Goal: Transaction & Acquisition: Purchase product/service

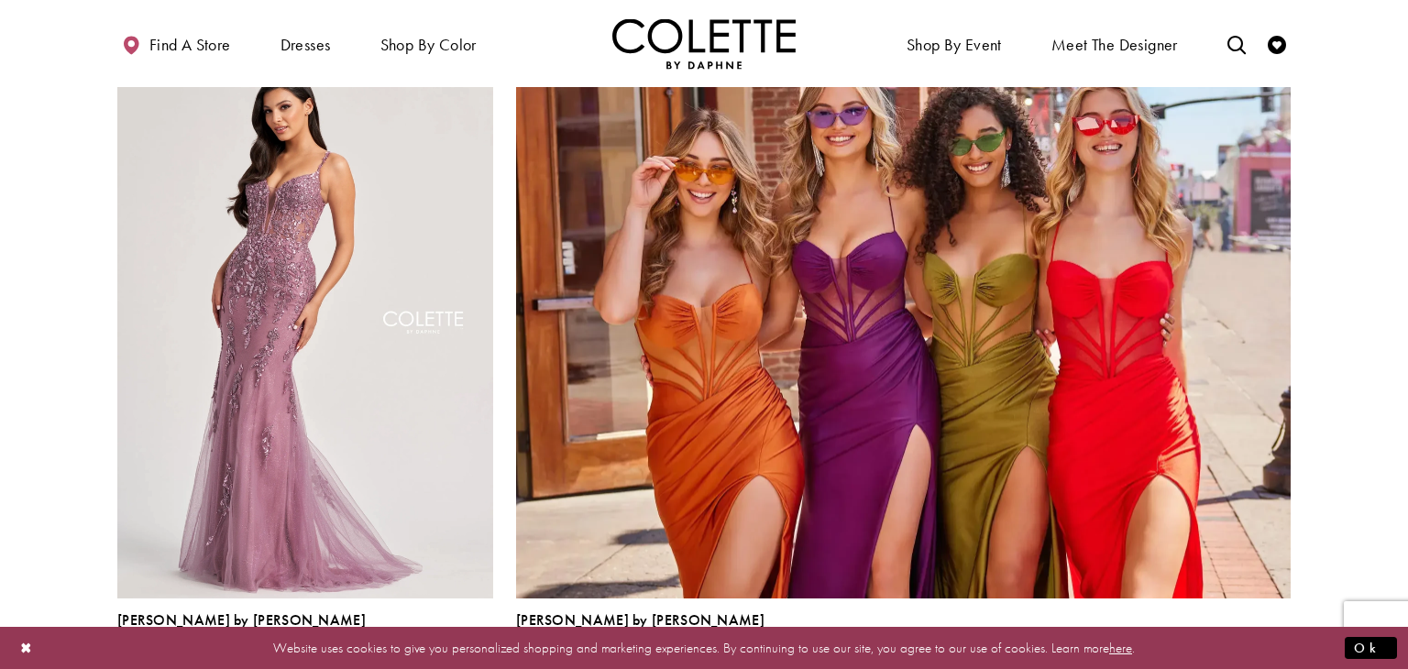
scroll to position [3891, 0]
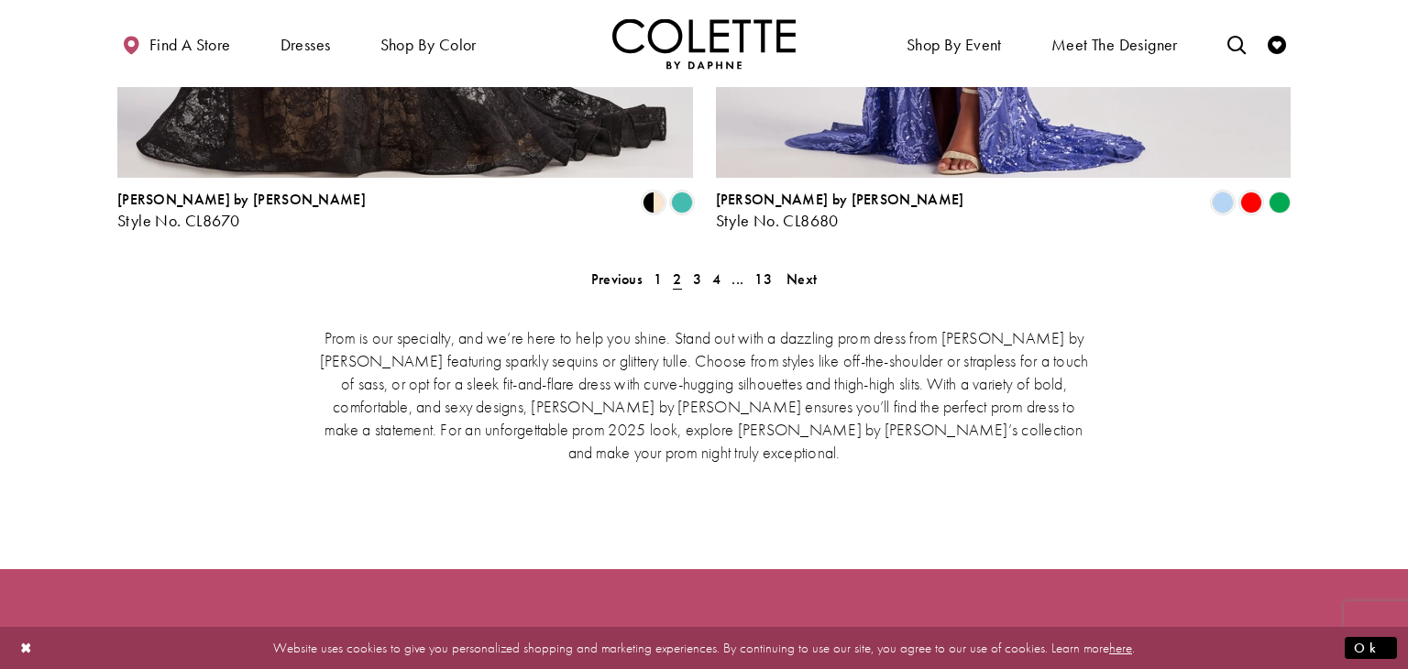
scroll to position [3916, 0]
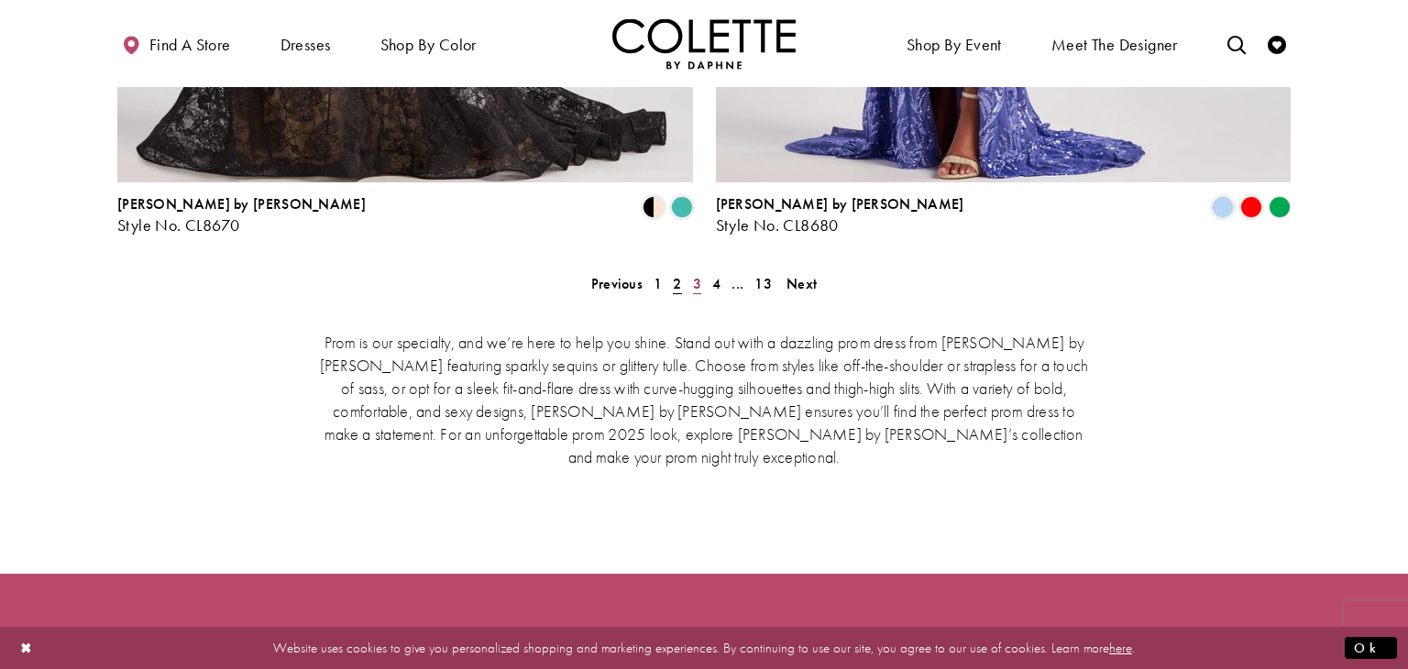
click at [700, 274] on span "3" at bounding box center [697, 283] width 8 height 19
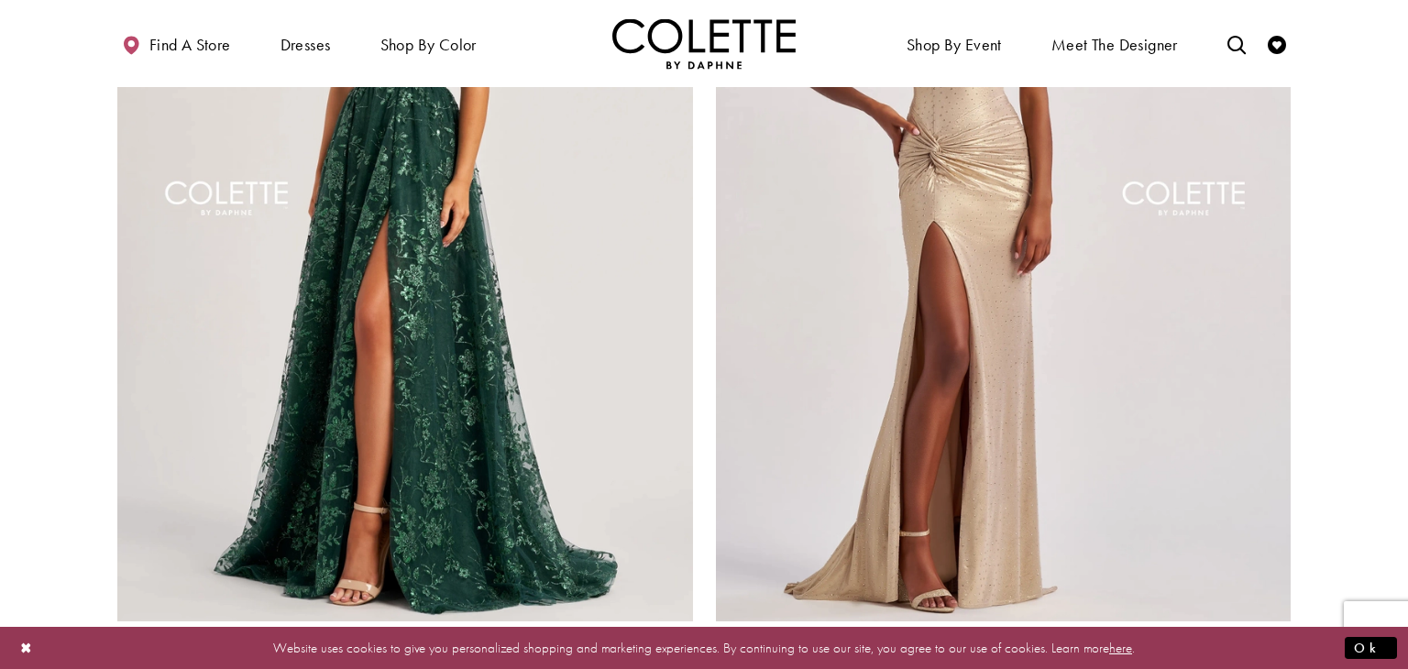
scroll to position [3477, 0]
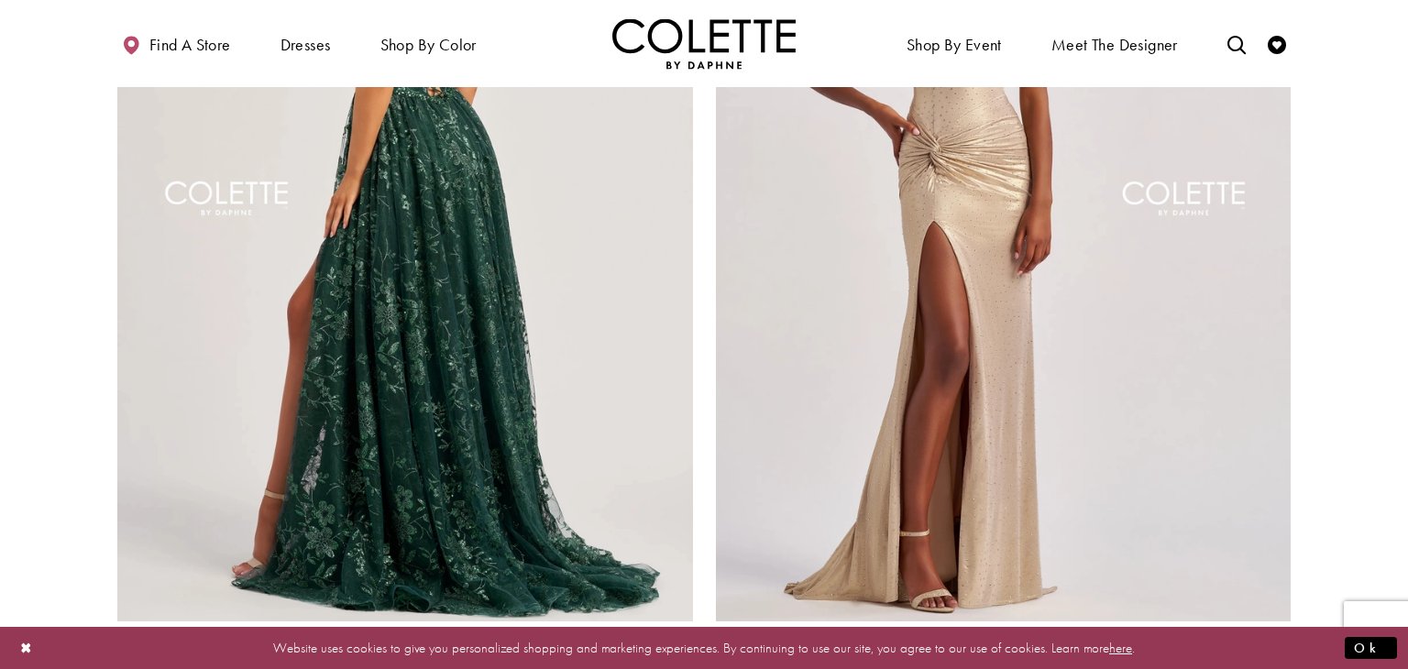
click at [249, 317] on img "Visit Colette by Daphne Style No. CL8260 Page" at bounding box center [405, 203] width 576 height 837
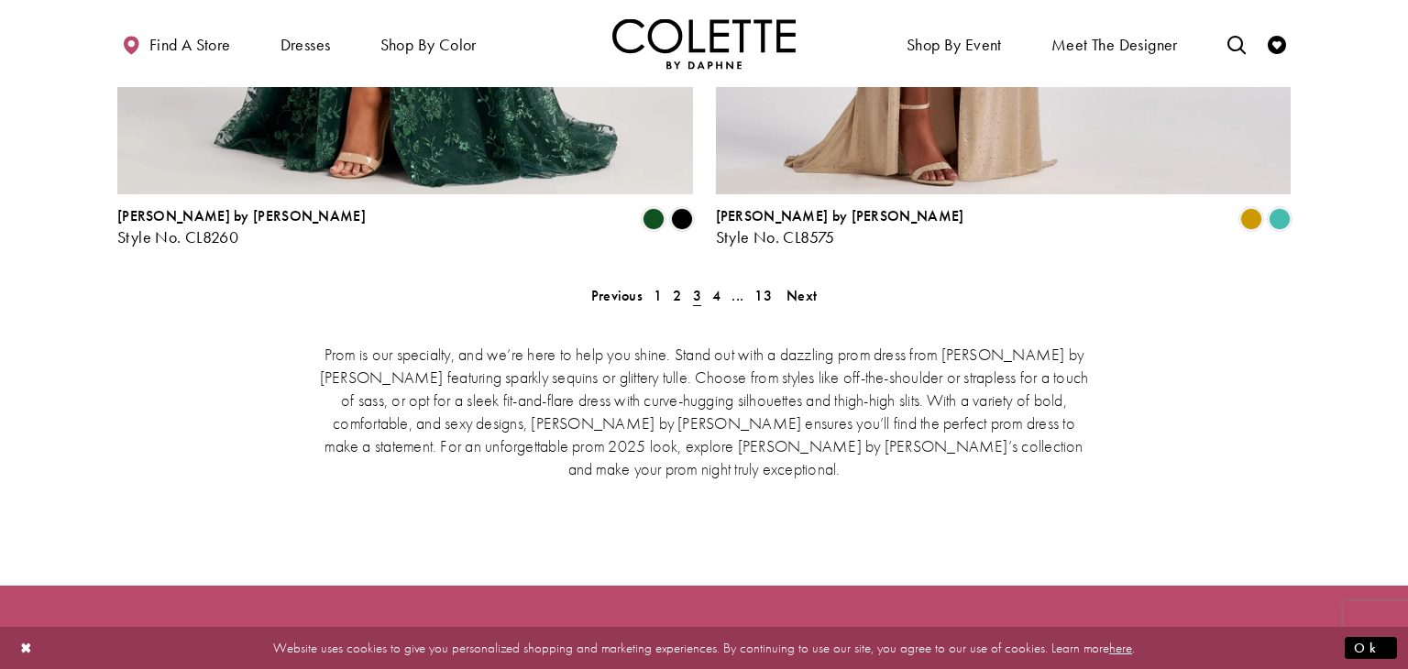
scroll to position [3898, 0]
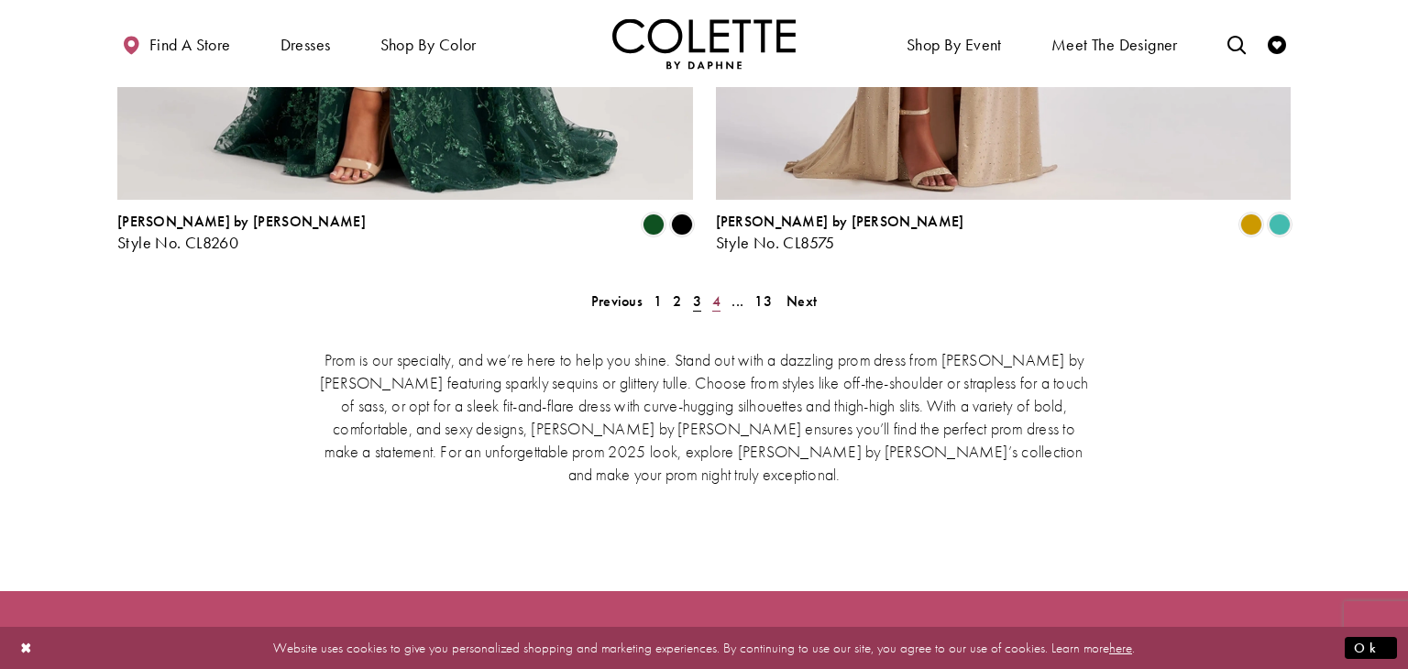
click at [715, 292] on span "4" at bounding box center [716, 301] width 8 height 19
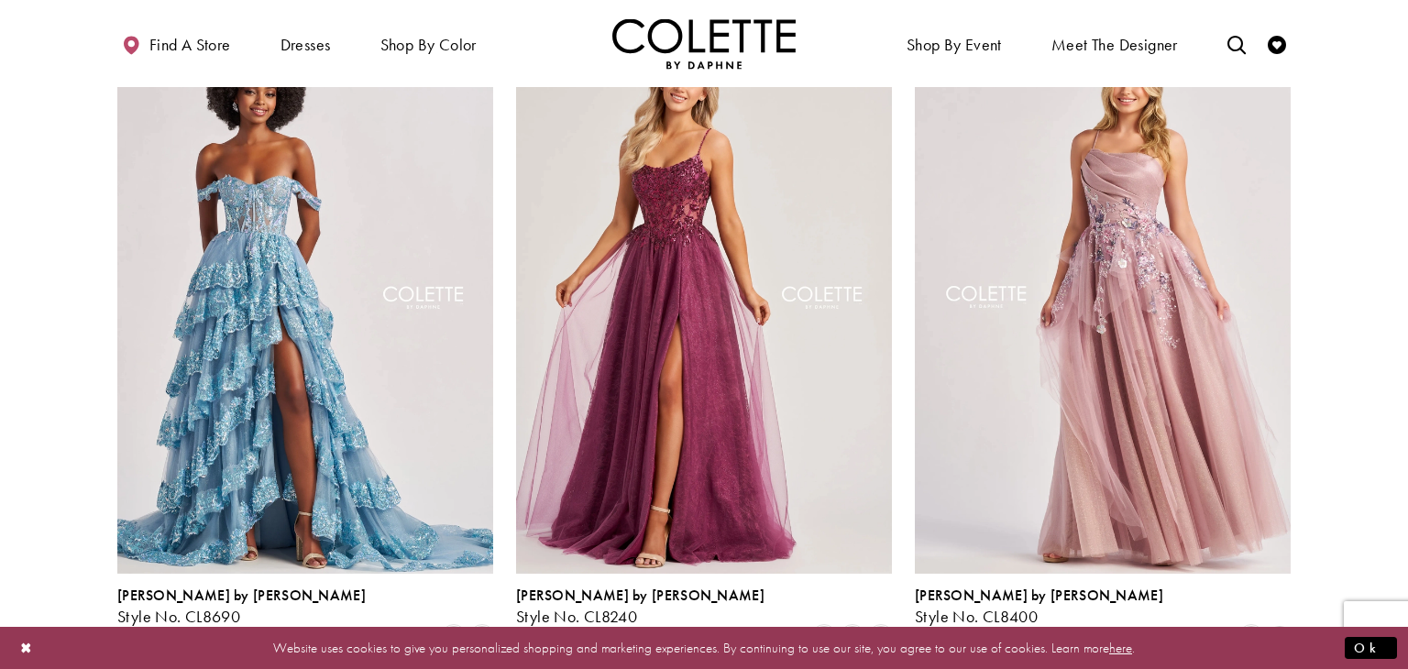
scroll to position [1883, 0]
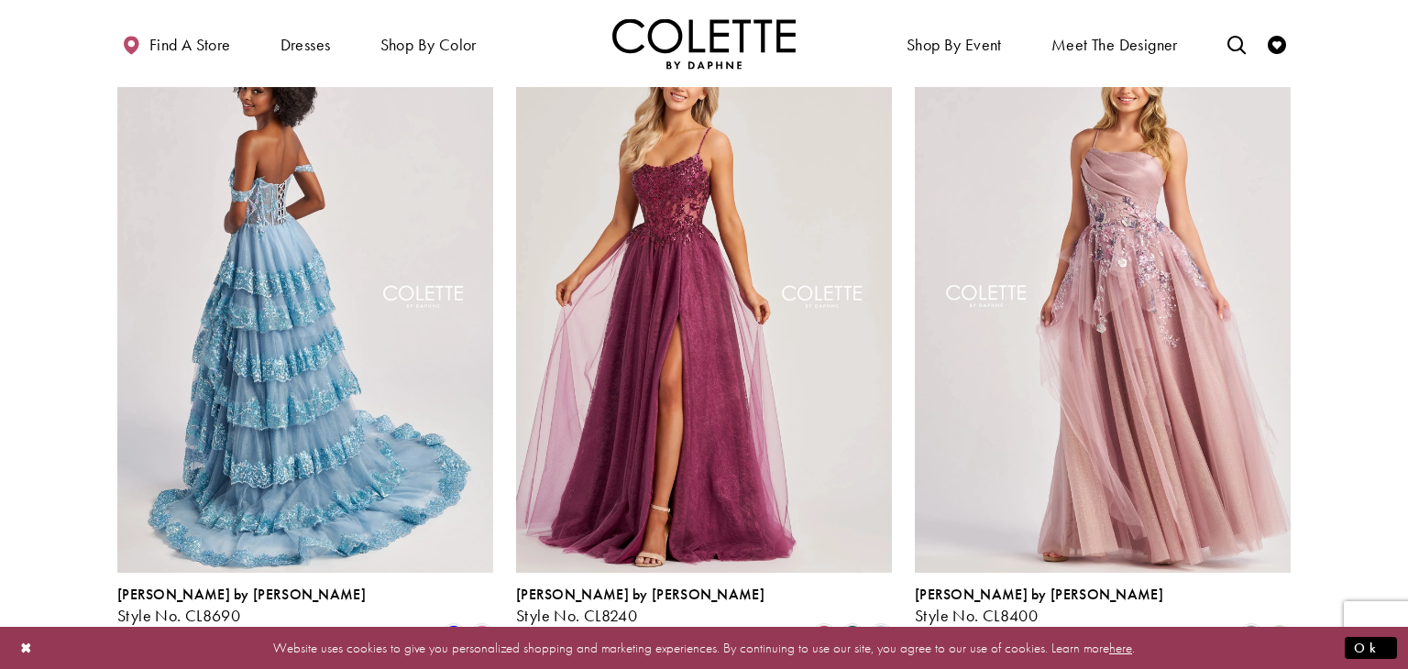
click at [435, 321] on img "Visit Colette by Daphne Style No. CL8690 Page" at bounding box center [305, 300] width 376 height 546
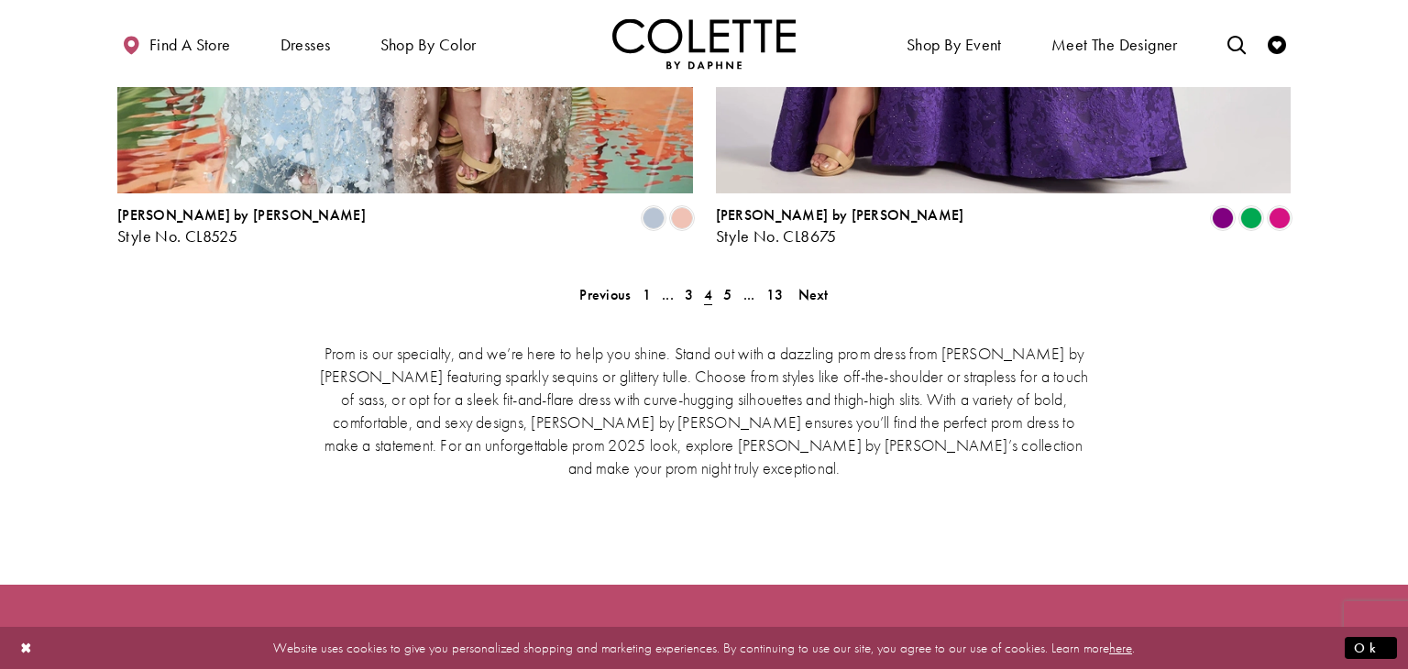
scroll to position [3909, 0]
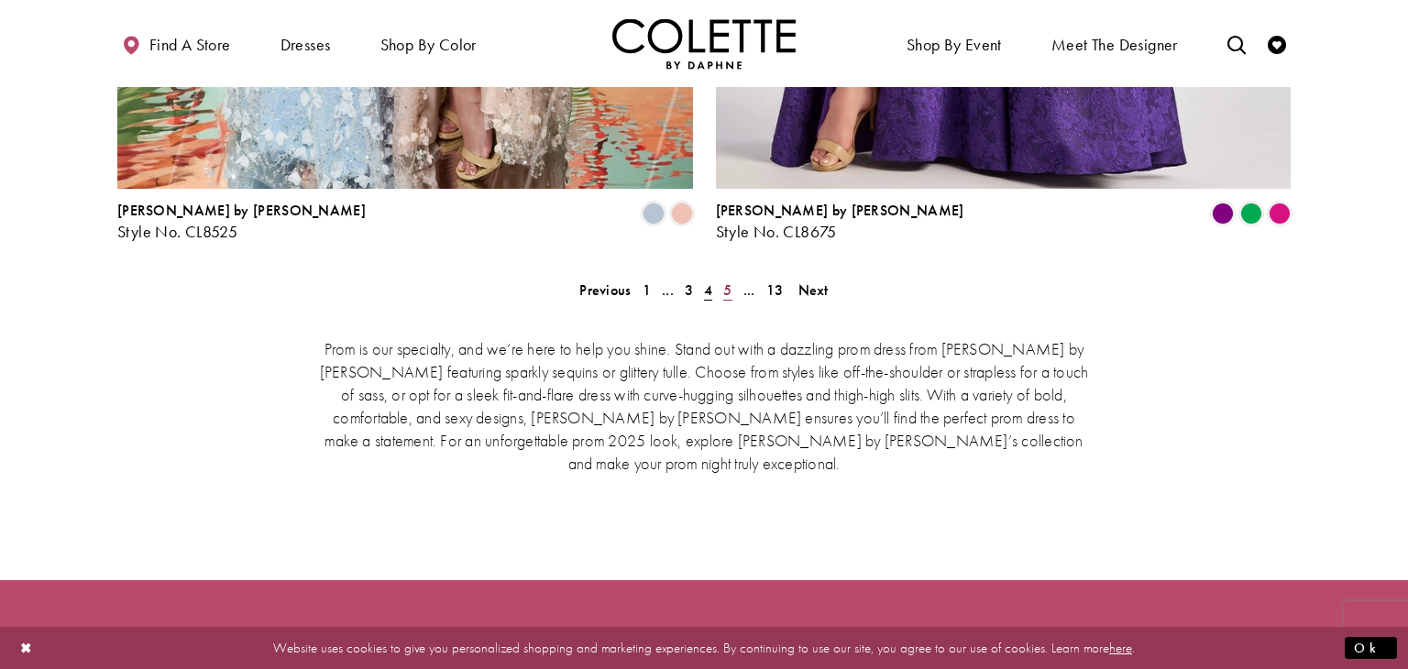
click at [730, 281] on span "5" at bounding box center [727, 290] width 8 height 19
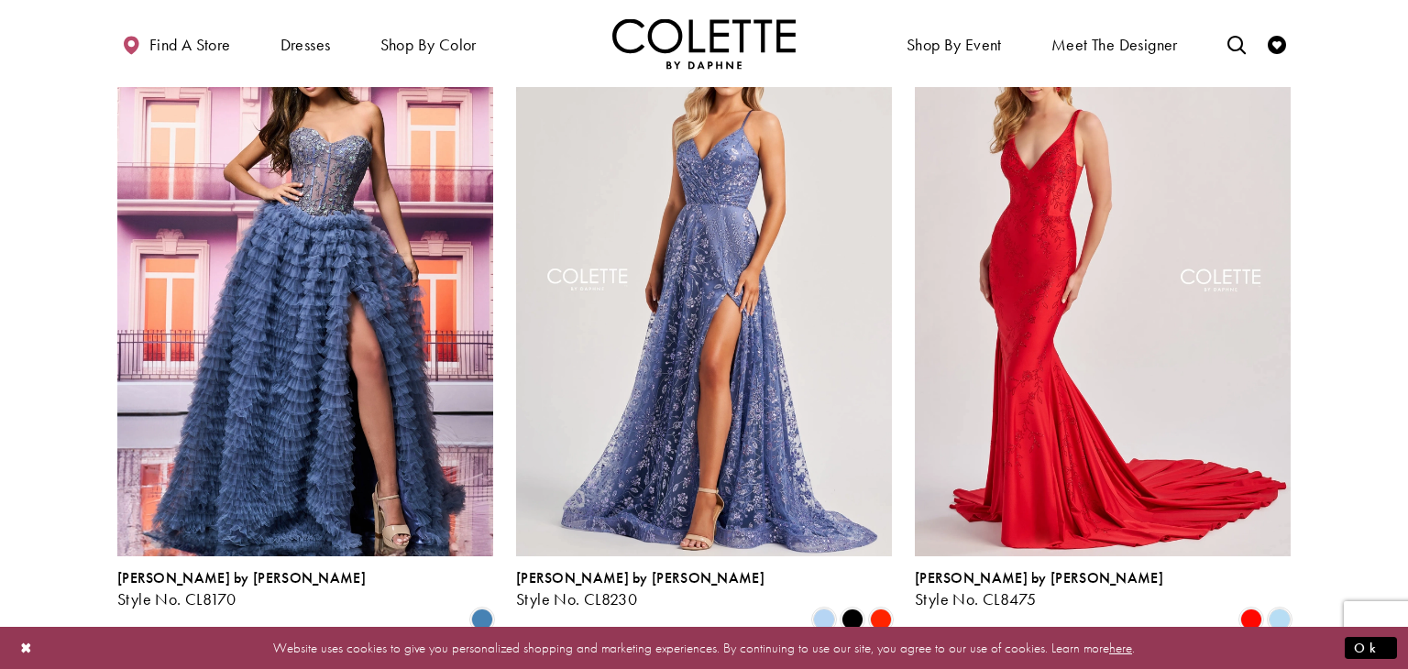
scroll to position [2203, 0]
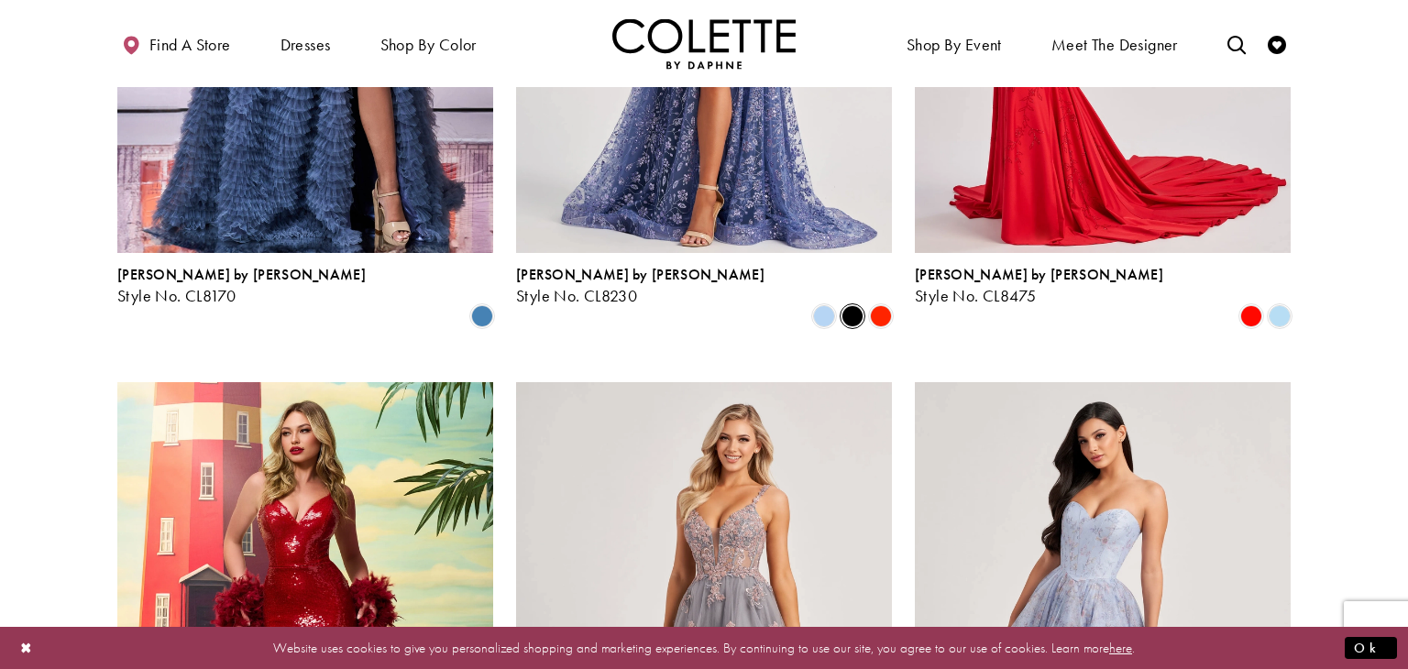
click at [850, 305] on span "Product List" at bounding box center [853, 316] width 22 height 22
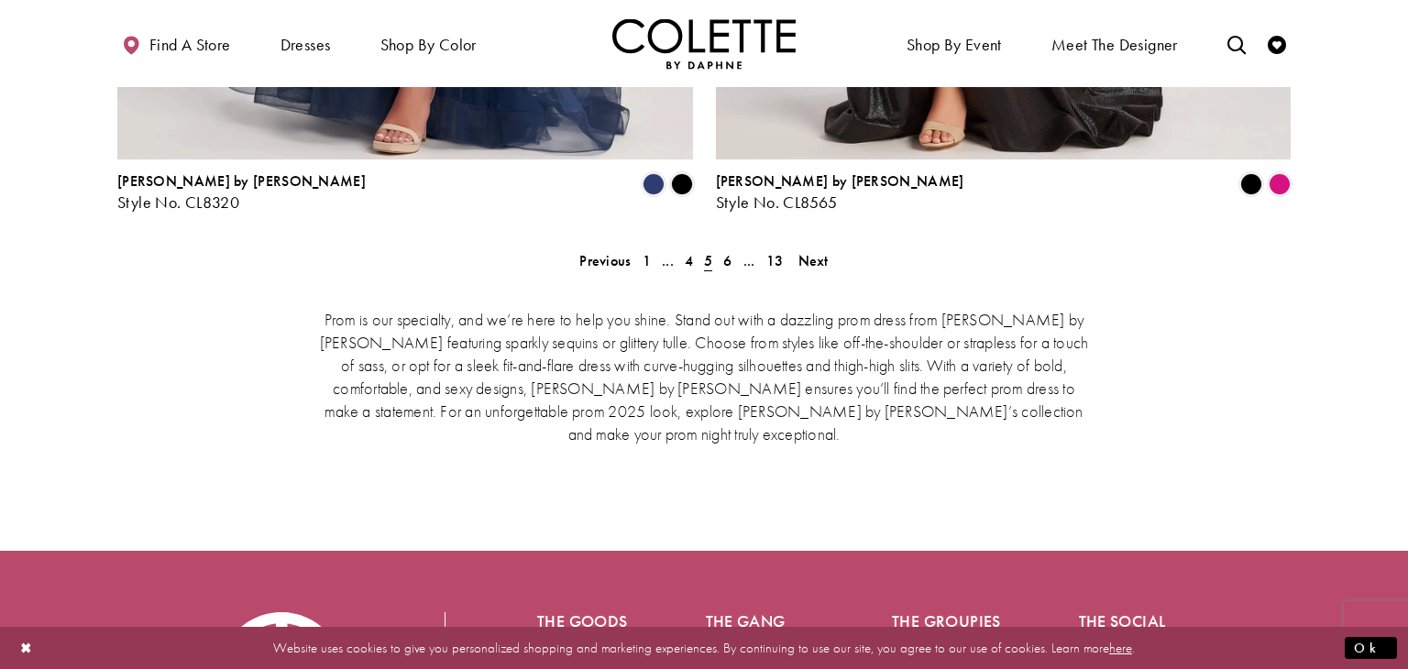
scroll to position [3941, 0]
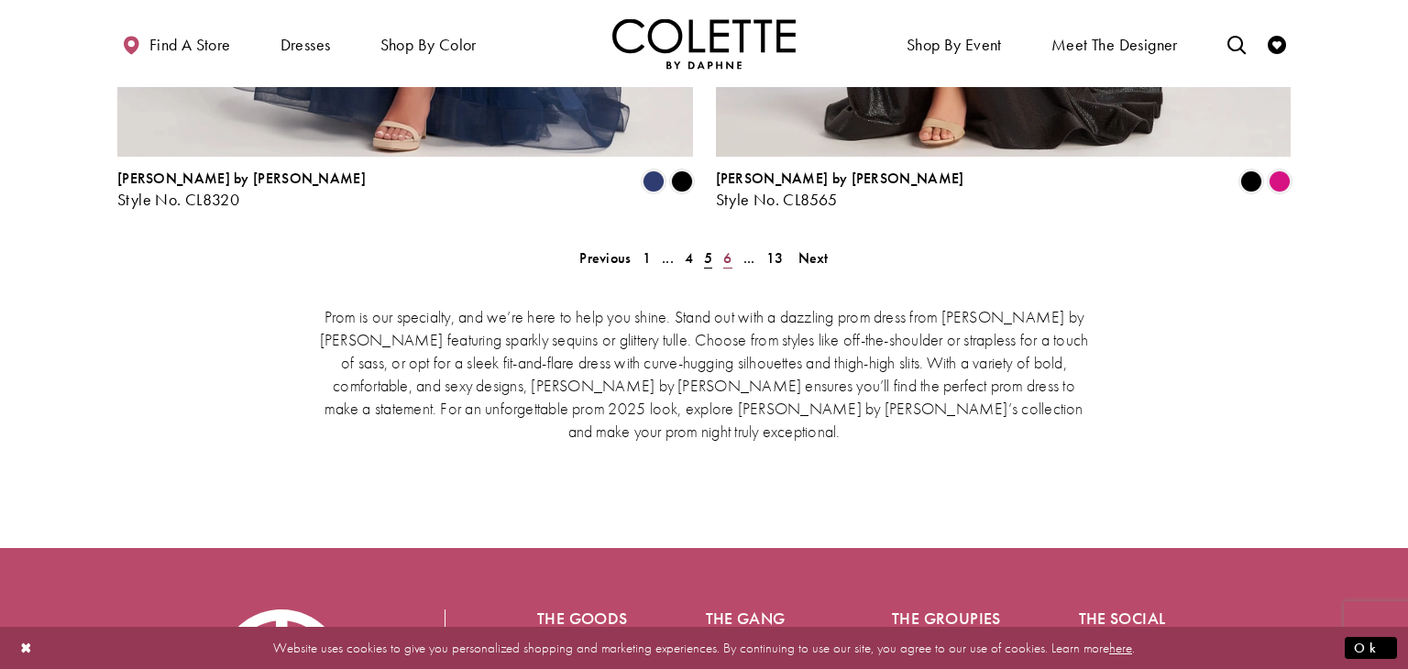
click at [724, 248] on span "6" at bounding box center [727, 257] width 8 height 19
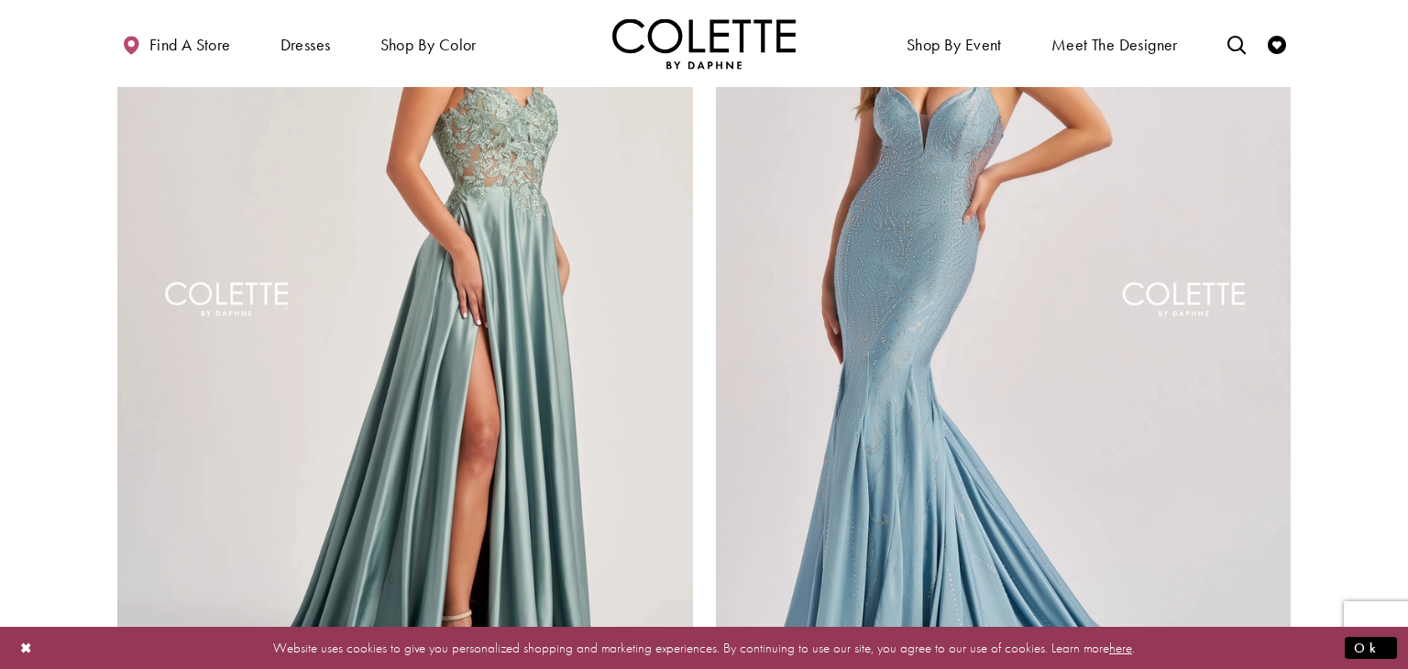
scroll to position [3392, 0]
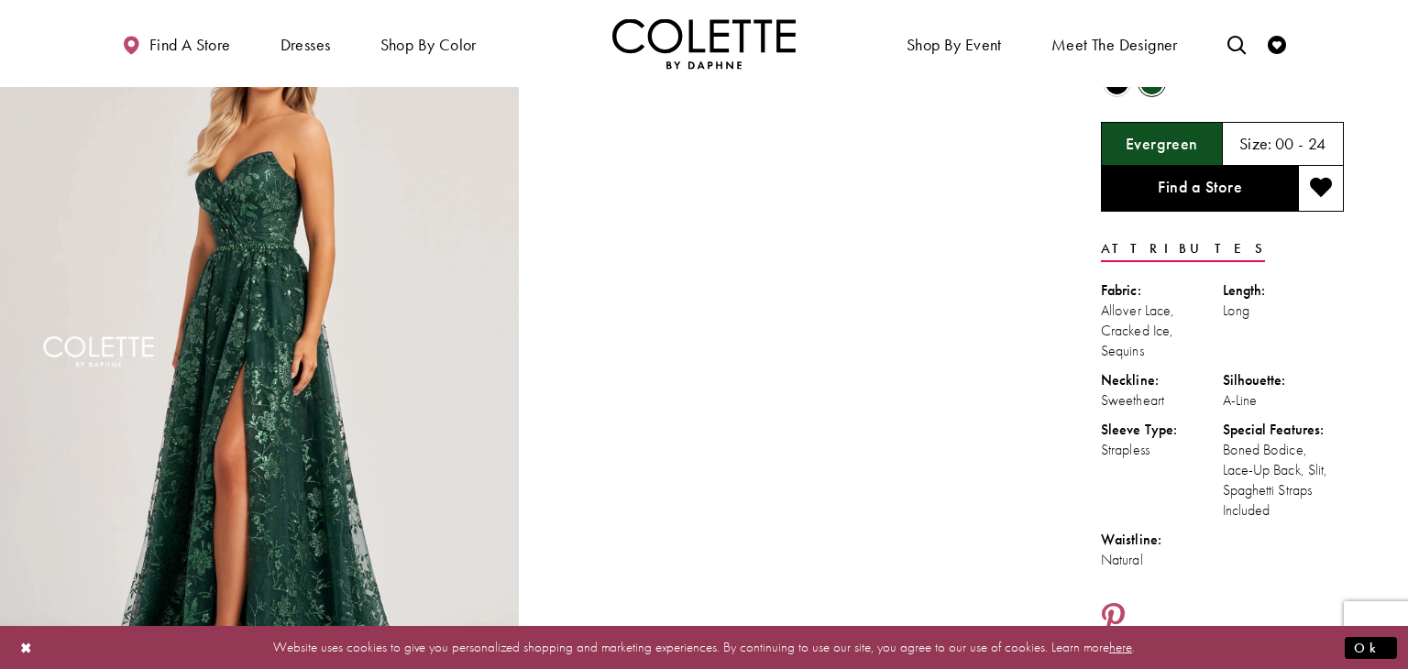
scroll to position [108, 0]
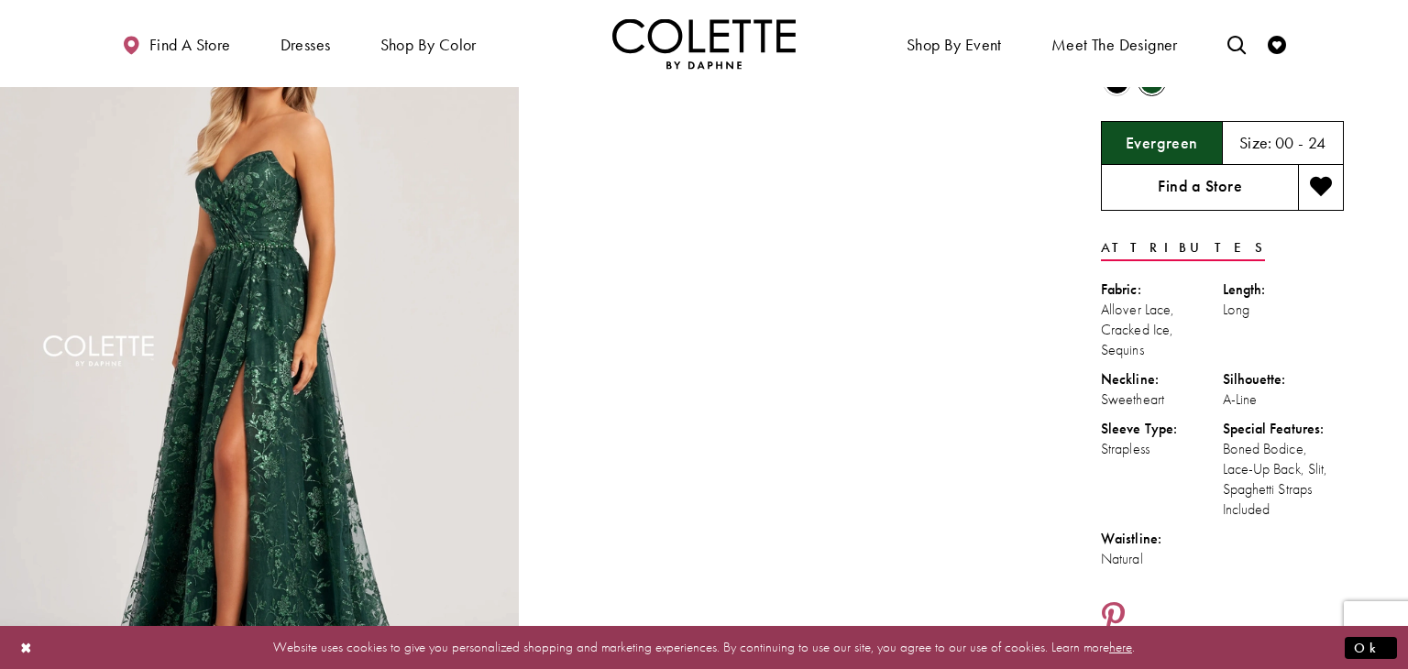
click at [1138, 195] on link "Find a Store" at bounding box center [1199, 188] width 197 height 46
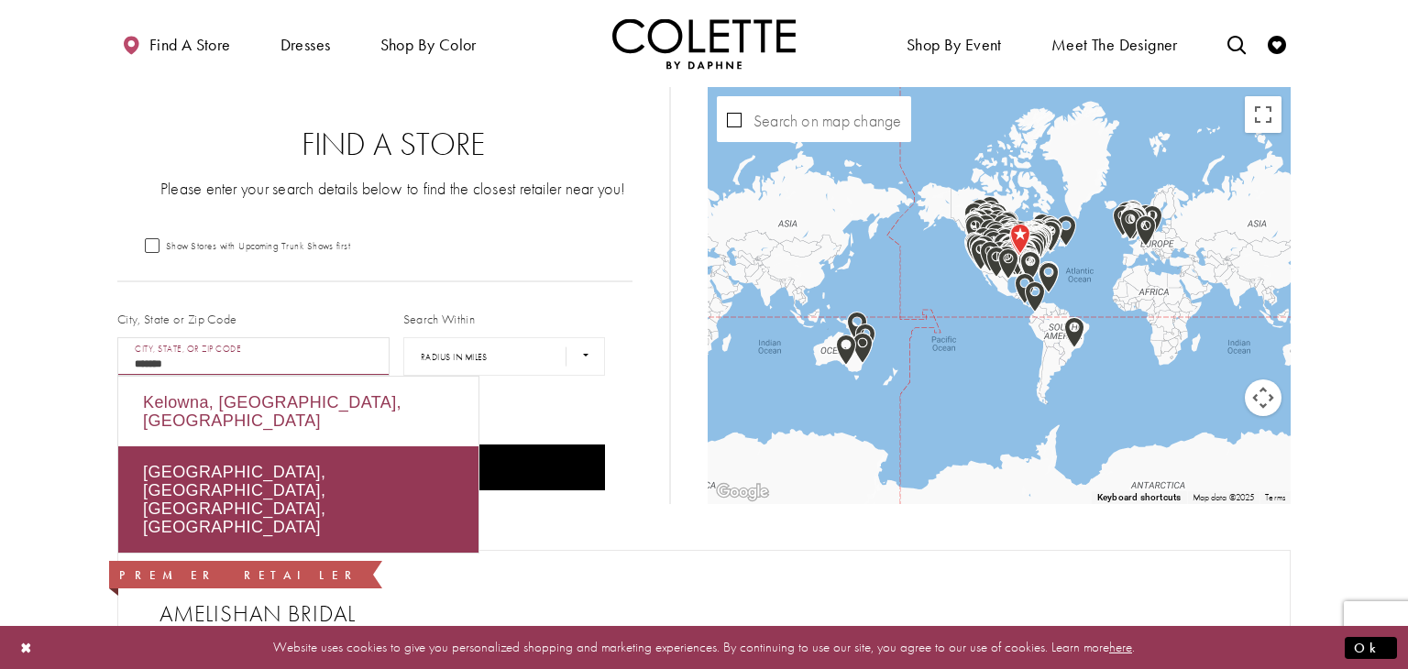
click at [264, 401] on div "Kelowna, BC, Canada" at bounding box center [298, 412] width 360 height 70
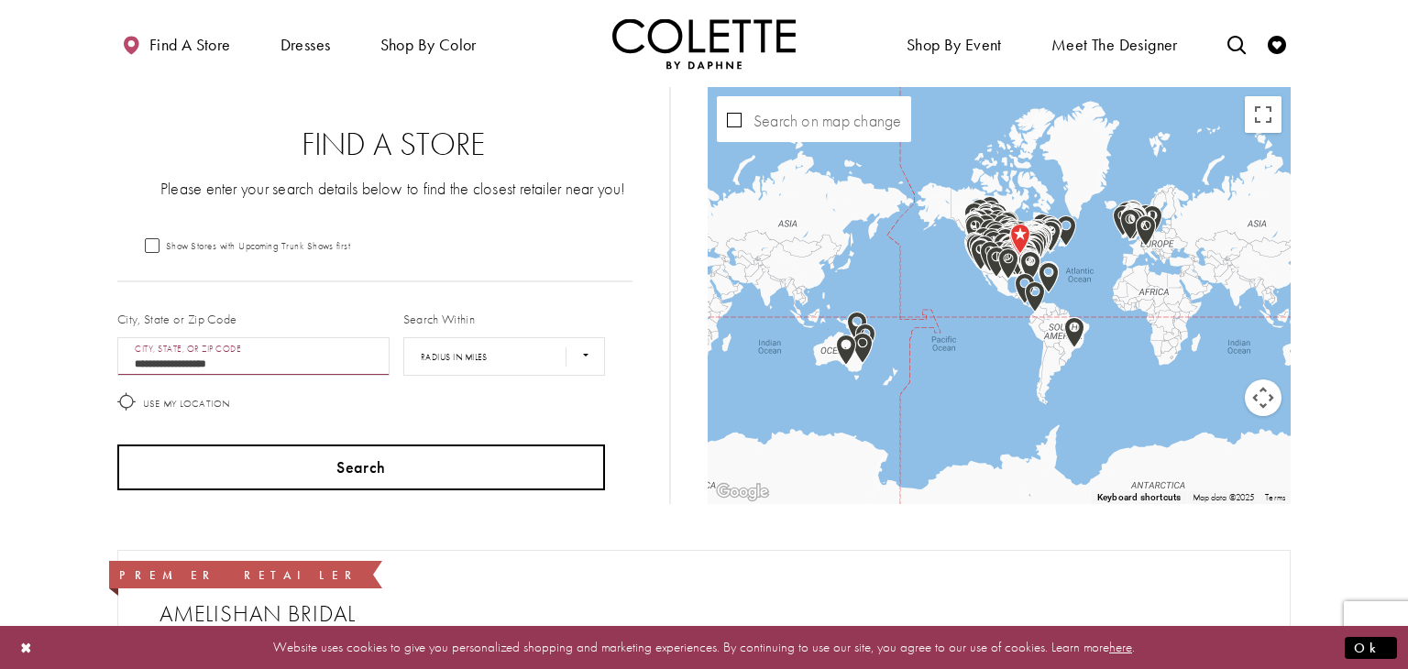
type input "**********"
click at [440, 458] on button "Search" at bounding box center [361, 468] width 488 height 46
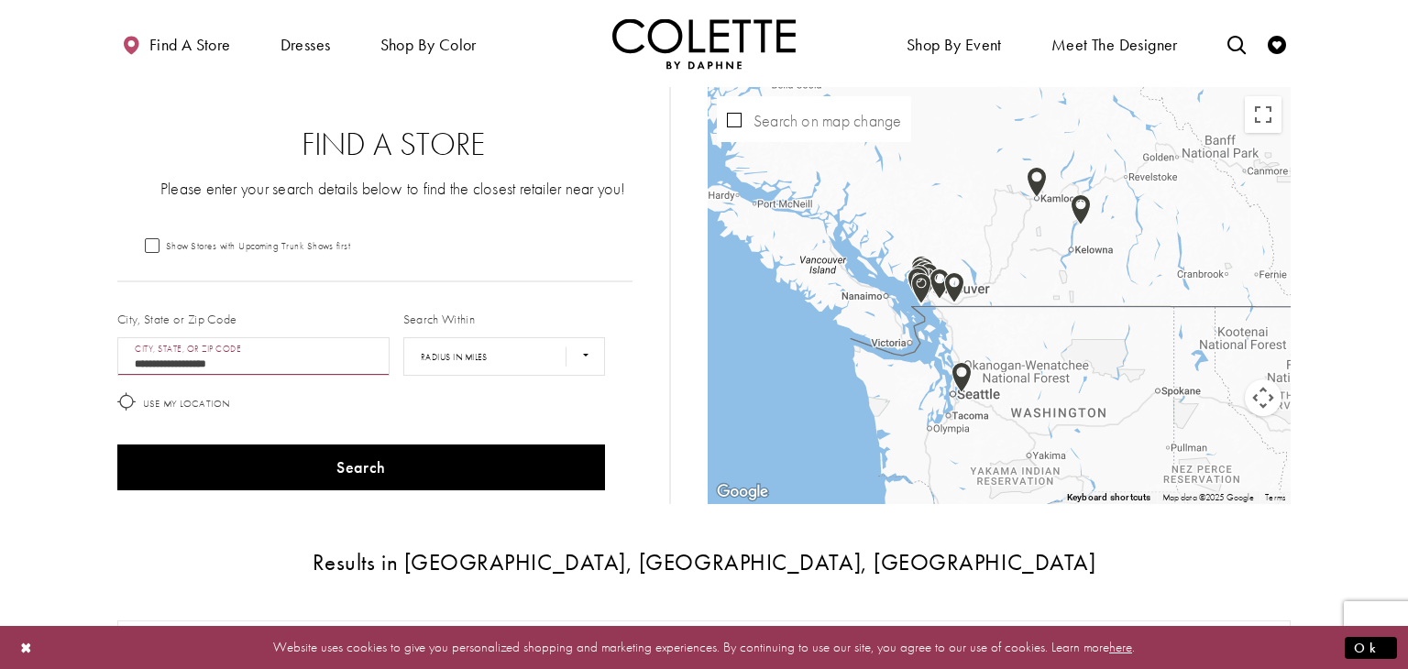
click at [1082, 214] on img "Map with store locations" at bounding box center [1081, 210] width 35 height 46
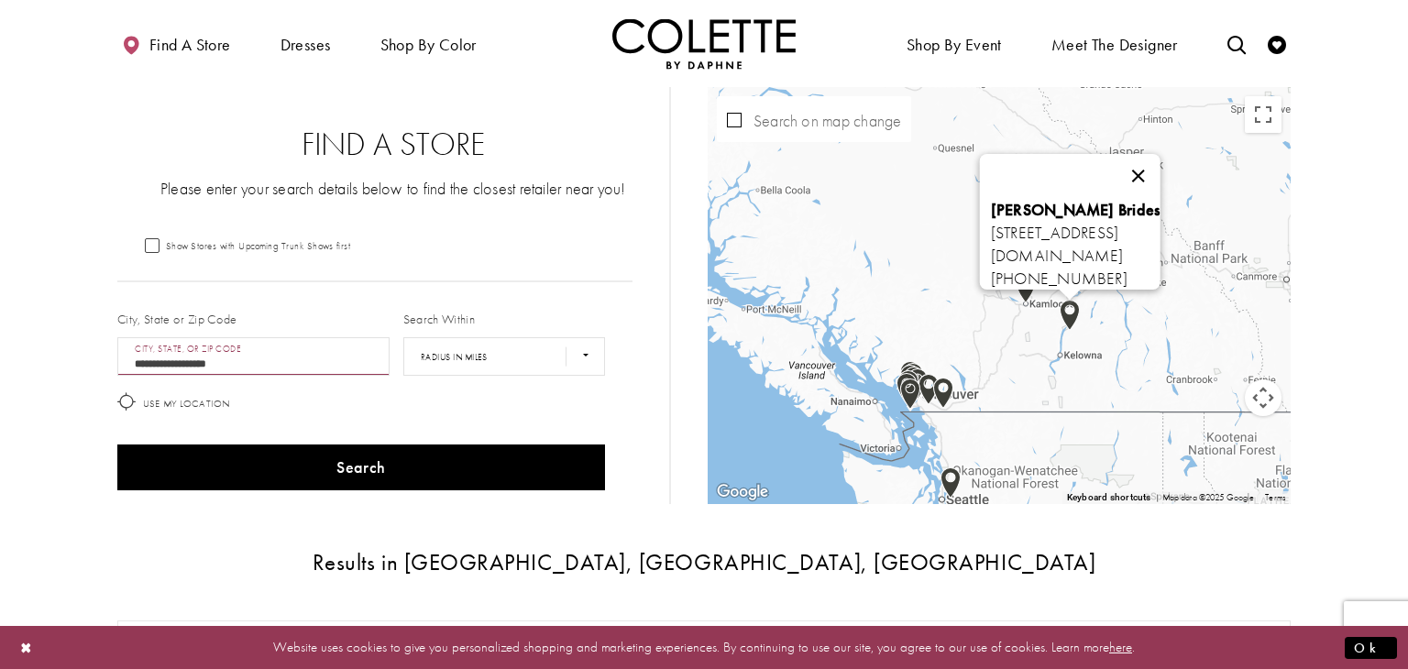
click at [1160, 164] on button "Close" at bounding box center [1138, 176] width 44 height 44
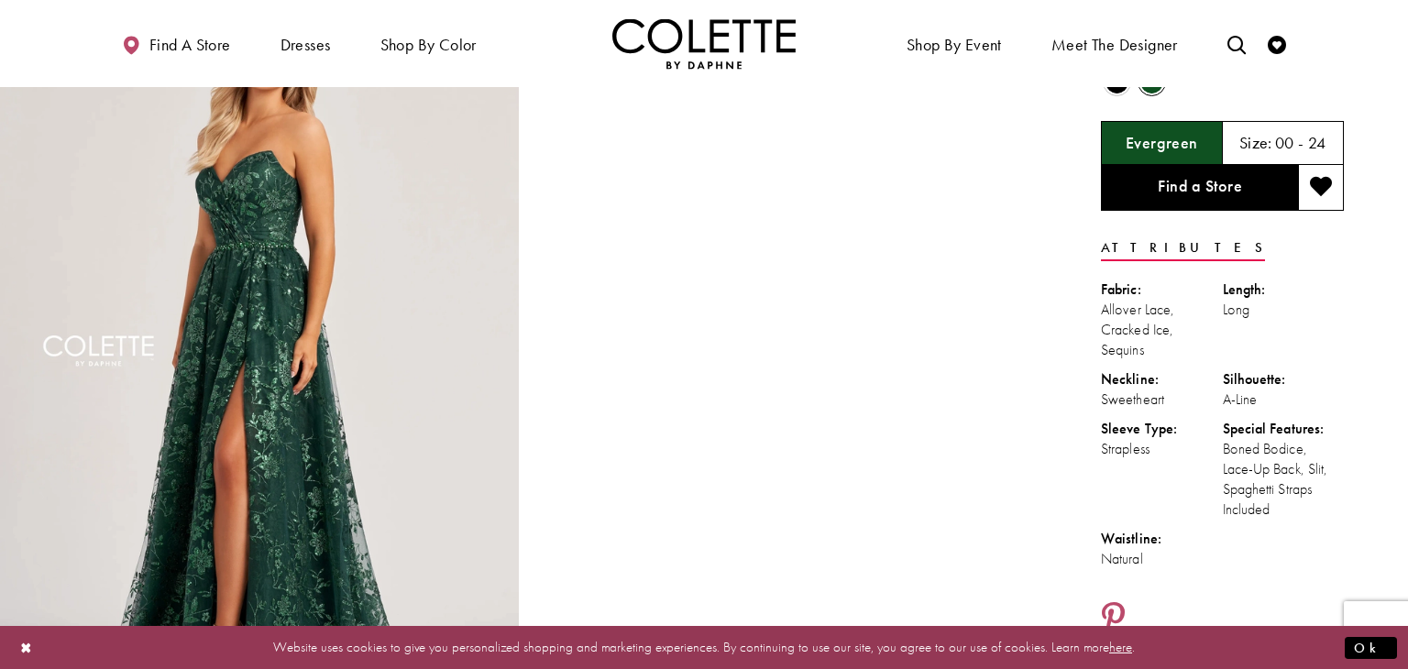
scroll to position [108, 0]
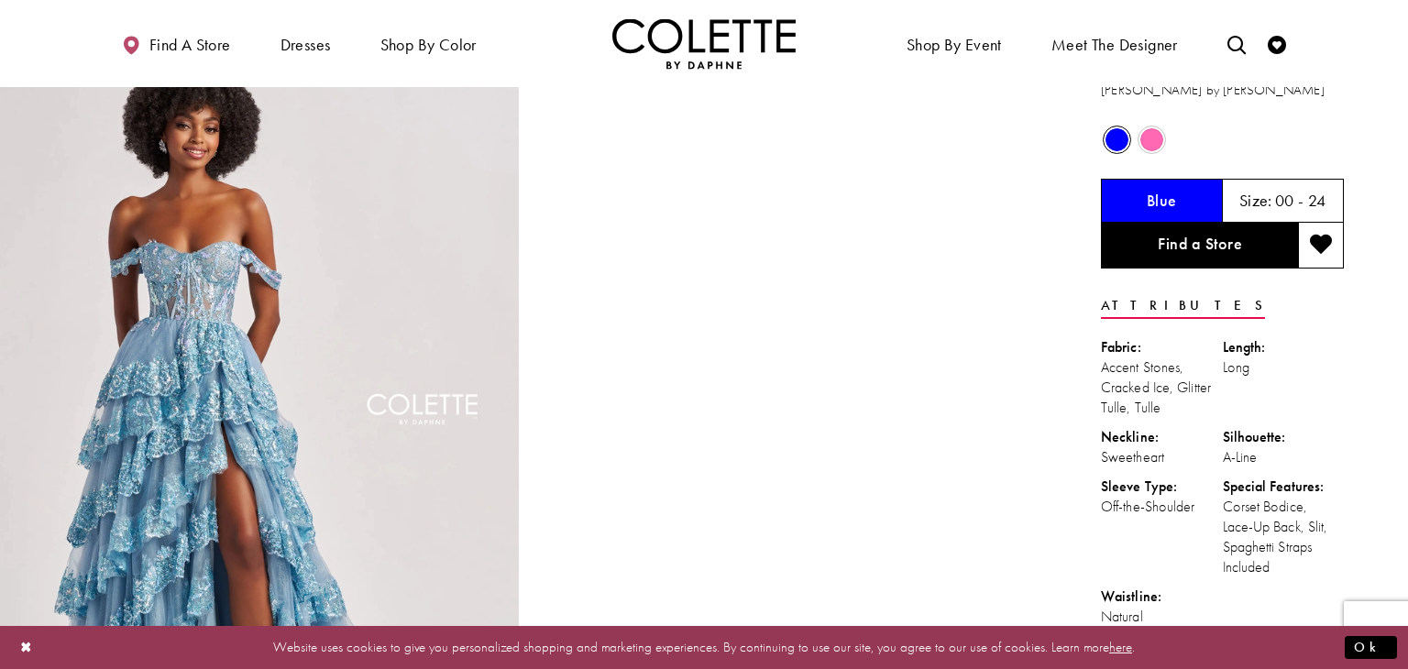
scroll to position [50, 0]
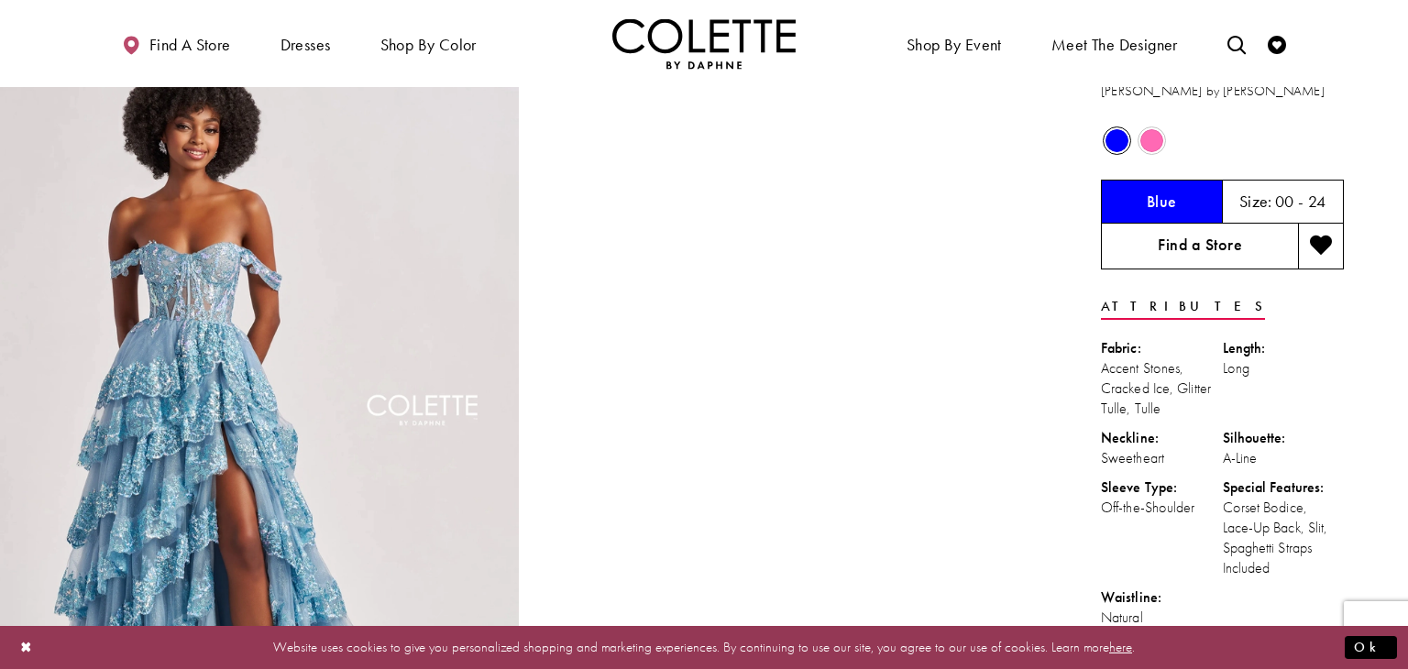
click at [1165, 251] on link "Find a Store" at bounding box center [1199, 247] width 197 height 46
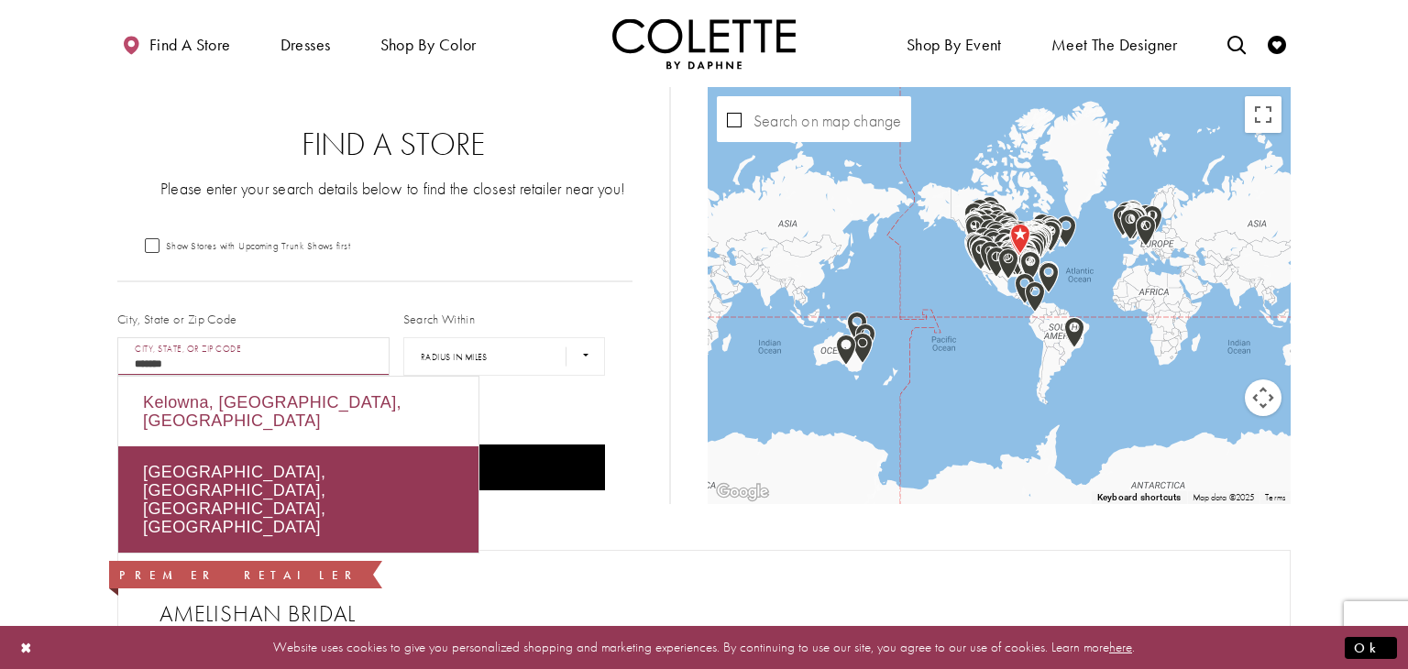
click at [309, 419] on div "Kelowna, BC, Canada" at bounding box center [298, 412] width 360 height 70
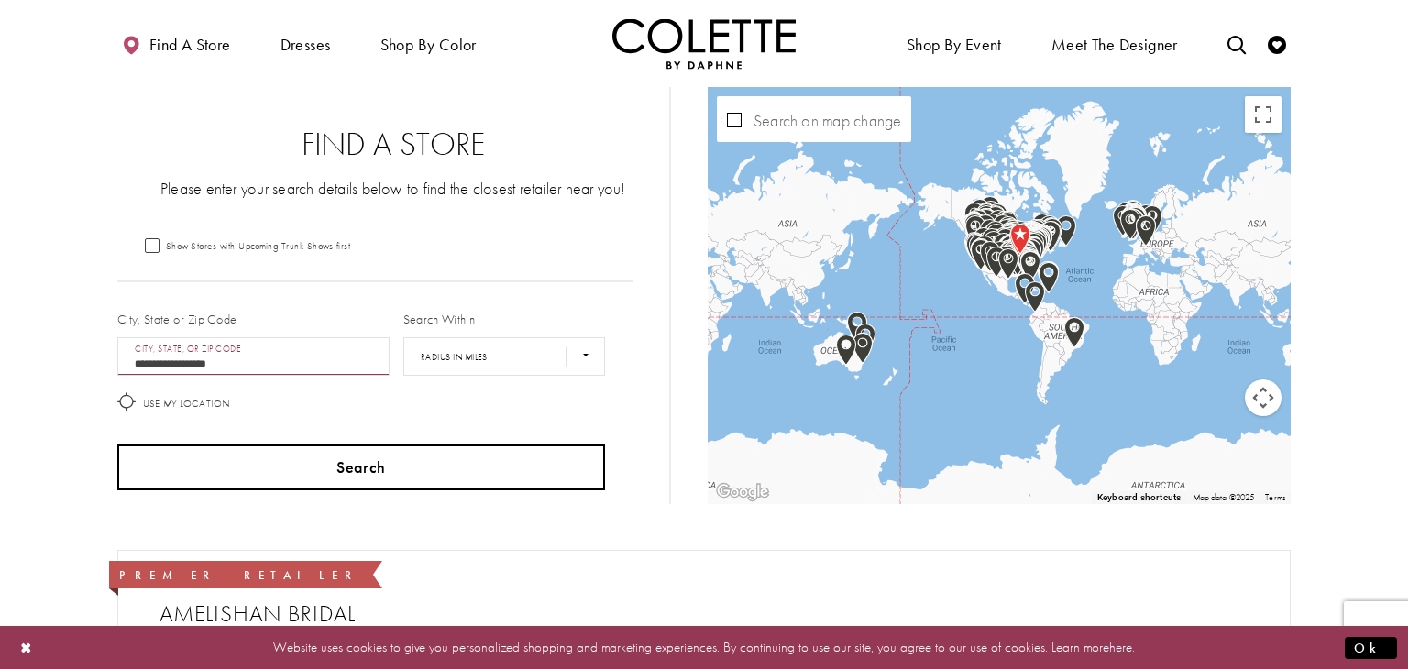
type input "**********"
click at [511, 456] on button "Search" at bounding box center [361, 468] width 488 height 46
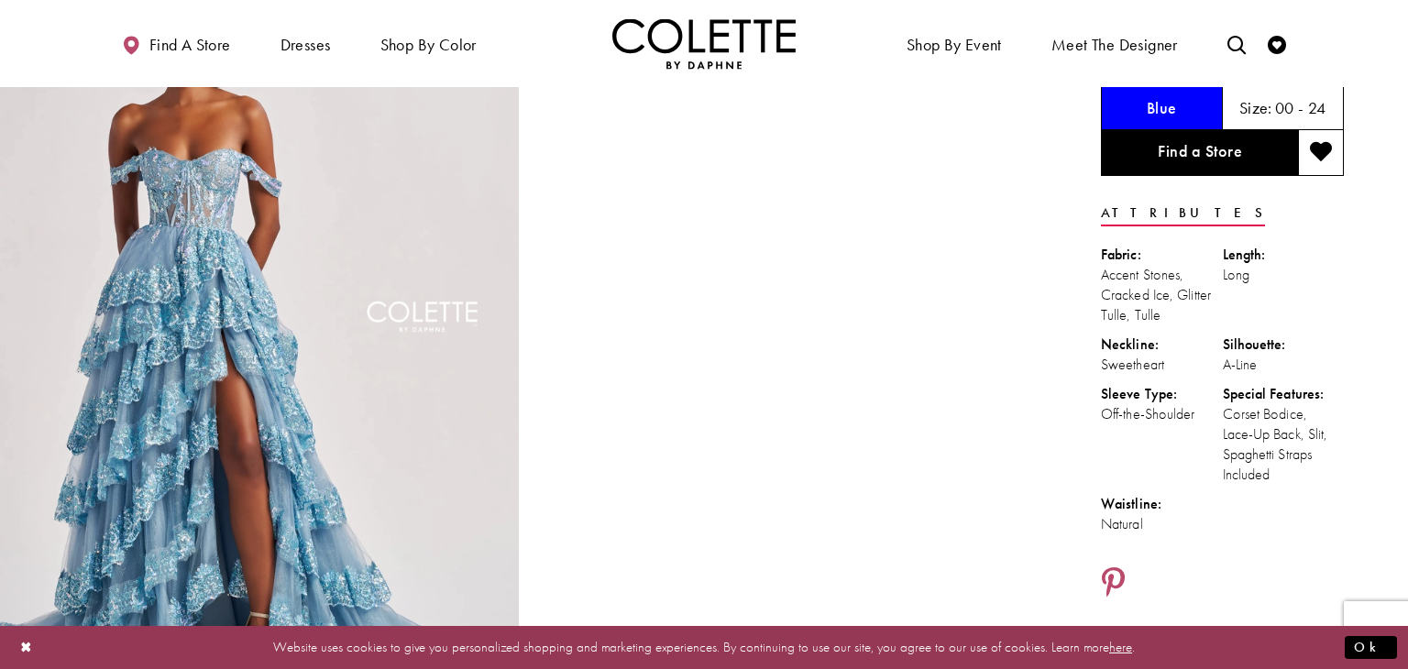
scroll to position [143, 0]
click at [1119, 116] on div "Blue" at bounding box center [1162, 108] width 122 height 44
